Goal: Task Accomplishment & Management: Complete application form

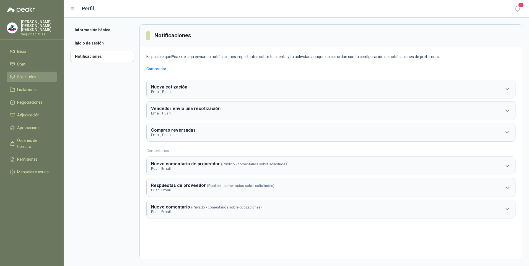
click at [35, 75] on span "Solicitudes" at bounding box center [26, 77] width 19 height 6
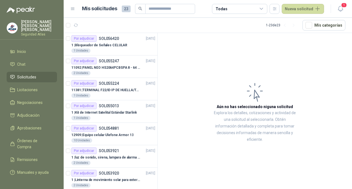
click at [32, 74] on span "Solicitudes" at bounding box center [26, 77] width 19 height 6
click at [290, 8] on button "Nueva solicitud" at bounding box center [302, 9] width 42 height 10
click at [301, 23] on link "Solicitud" at bounding box center [309, 22] width 47 height 10
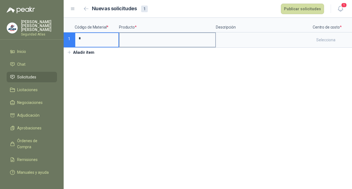
type input "*"
click at [145, 38] on input at bounding box center [167, 38] width 96 height 11
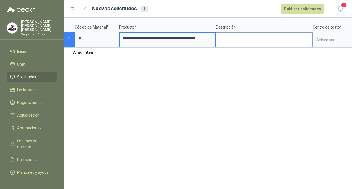
click at [228, 41] on textarea at bounding box center [264, 39] width 96 height 13
drag, startPoint x: 122, startPoint y: 40, endPoint x: 218, endPoint y: 38, distance: 95.1
click at [218, 38] on div "**********" at bounding box center [208, 33] width 288 height 30
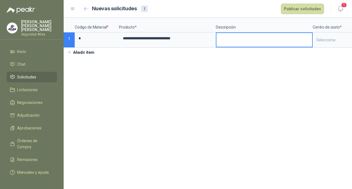
click at [228, 41] on textarea at bounding box center [264, 39] width 96 height 13
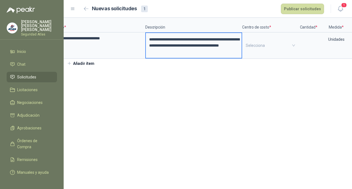
scroll to position [0, 78]
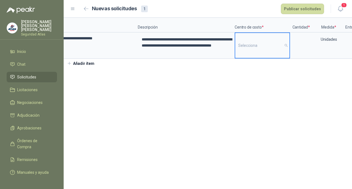
click at [257, 43] on input "search" at bounding box center [262, 45] width 48 height 25
click at [247, 65] on div "General" at bounding box center [261, 64] width 45 height 6
click at [307, 43] on input at bounding box center [300, 38] width 21 height 11
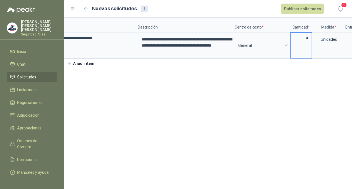
scroll to position [0, 140]
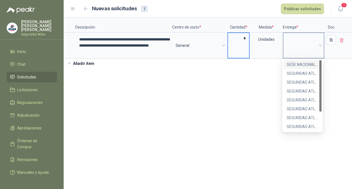
click at [310, 41] on span at bounding box center [303, 45] width 34 height 8
type input "*"
click at [292, 66] on div "SEDE NACIONAL SEGURIDAD ATLAS" at bounding box center [302, 64] width 32 height 6
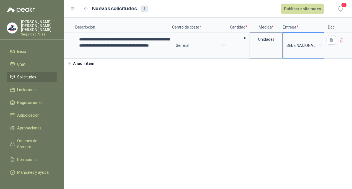
click at [263, 58] on div "Unidades" at bounding box center [265, 45] width 33 height 26
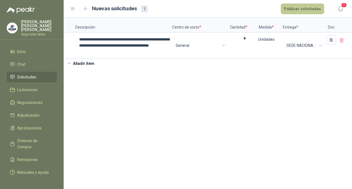
click at [308, 9] on button "Publicar solicitudes" at bounding box center [302, 9] width 43 height 11
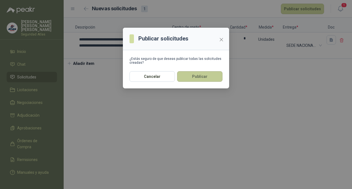
click at [198, 79] on button "Publicar" at bounding box center [199, 76] width 45 height 11
